Goal: Task Accomplishment & Management: Use online tool/utility

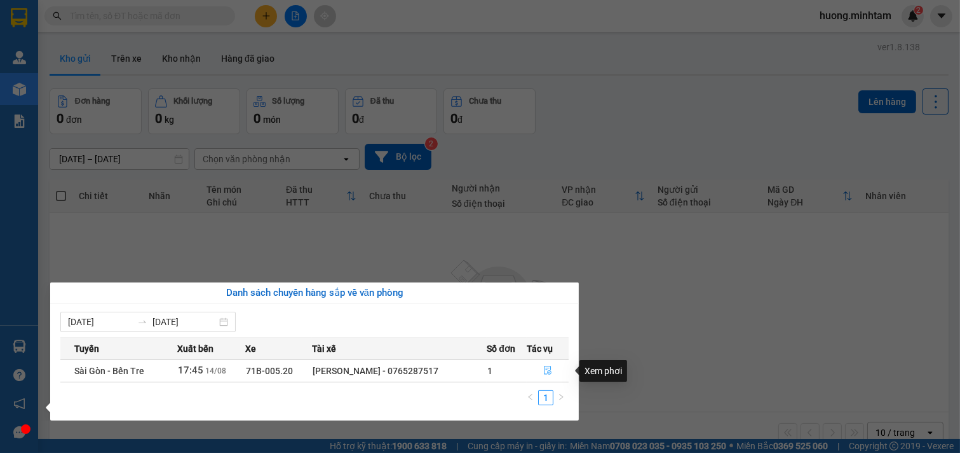
click at [549, 371] on icon "file-done" at bounding box center [547, 369] width 9 height 9
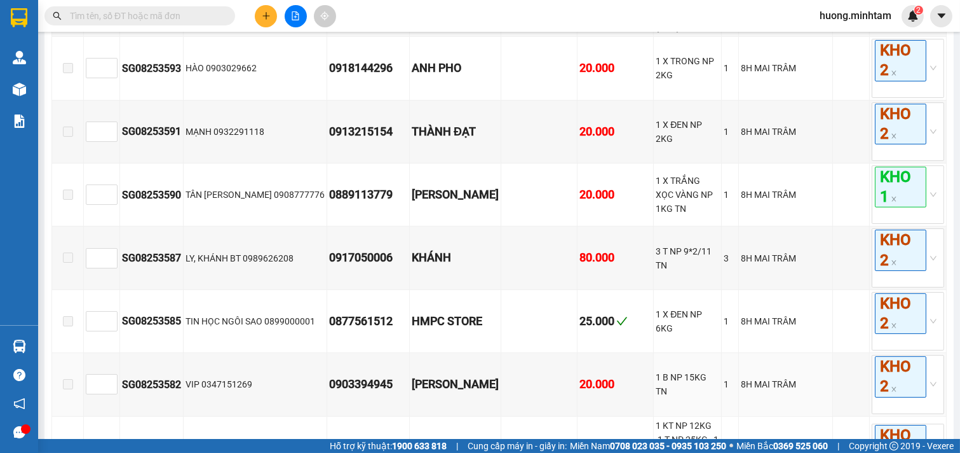
scroll to position [733, 0]
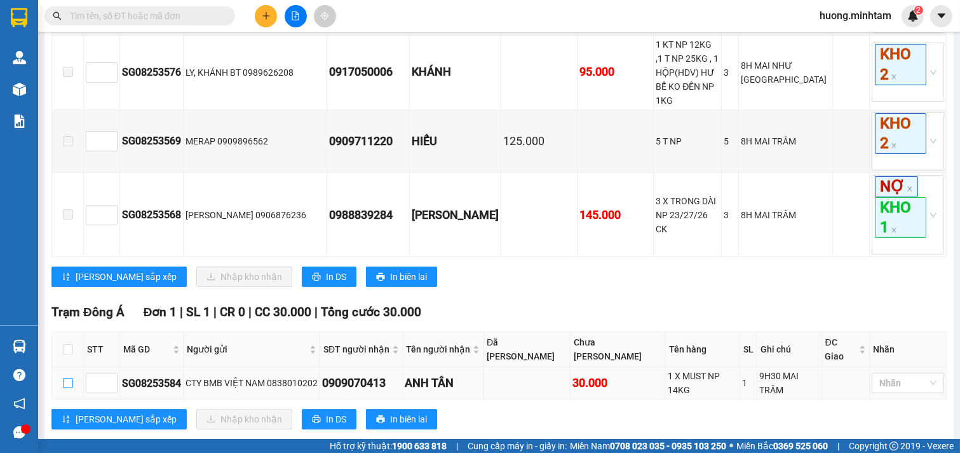
click at [69, 378] on input "checkbox" at bounding box center [68, 383] width 10 height 10
checkbox input "true"
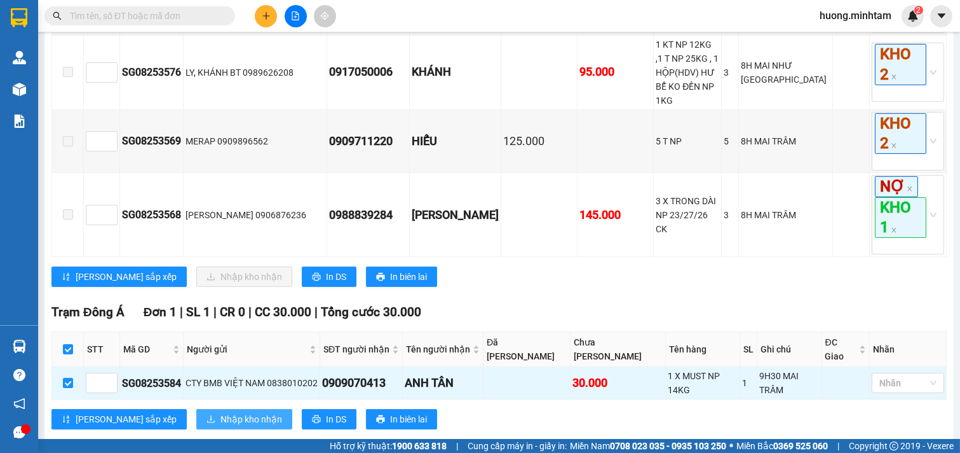
click at [221, 412] on span "Nhập kho nhận" at bounding box center [252, 419] width 62 height 14
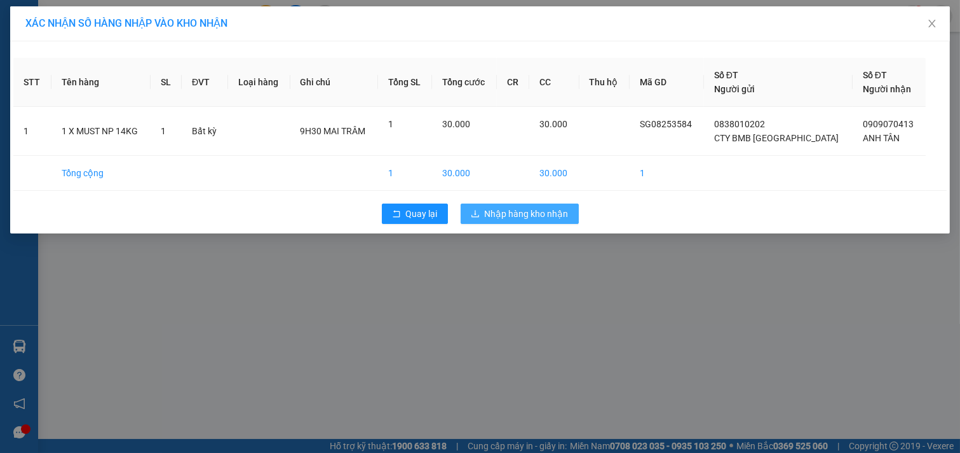
click at [547, 208] on span "Nhập hàng kho nhận" at bounding box center [527, 214] width 84 height 14
